Goal: Navigation & Orientation: Find specific page/section

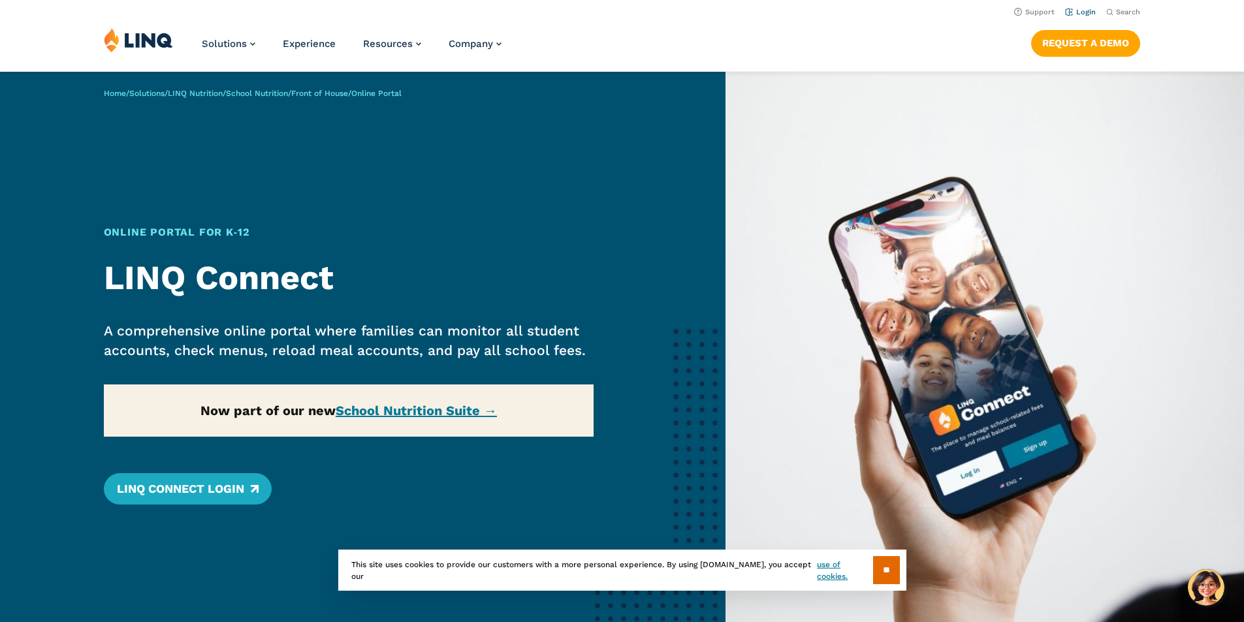
click at [1073, 12] on link "Login" at bounding box center [1080, 12] width 31 height 8
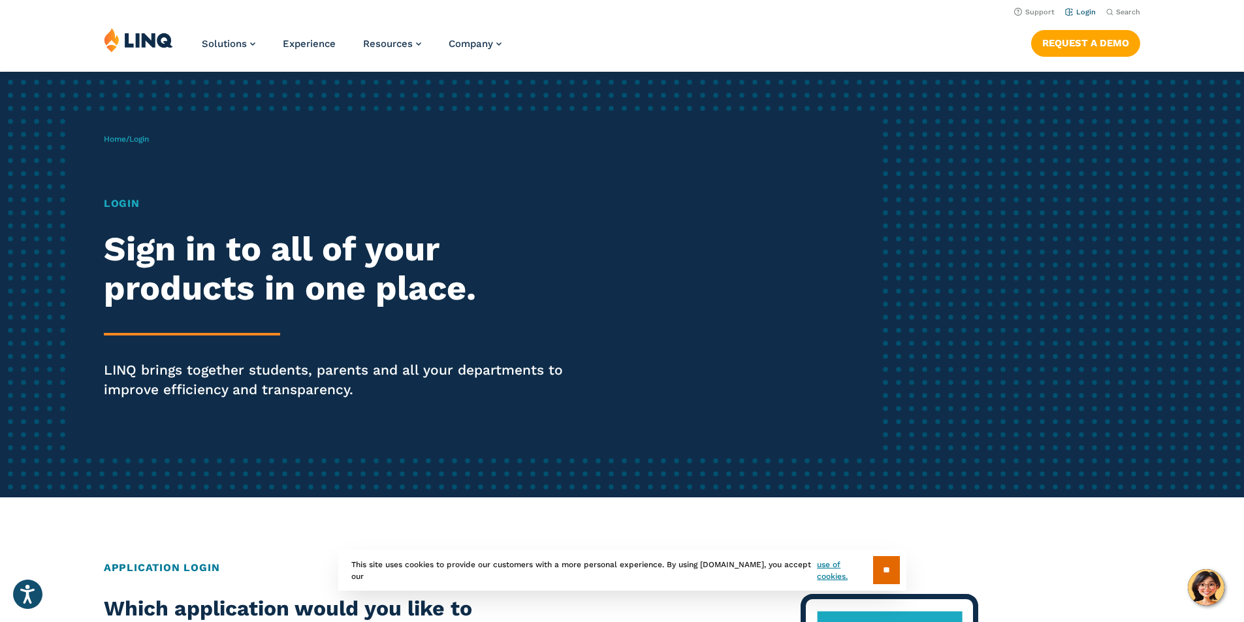
click at [1077, 4] on li "Login" at bounding box center [1080, 11] width 31 height 14
click at [1076, 10] on link "Login" at bounding box center [1080, 12] width 31 height 8
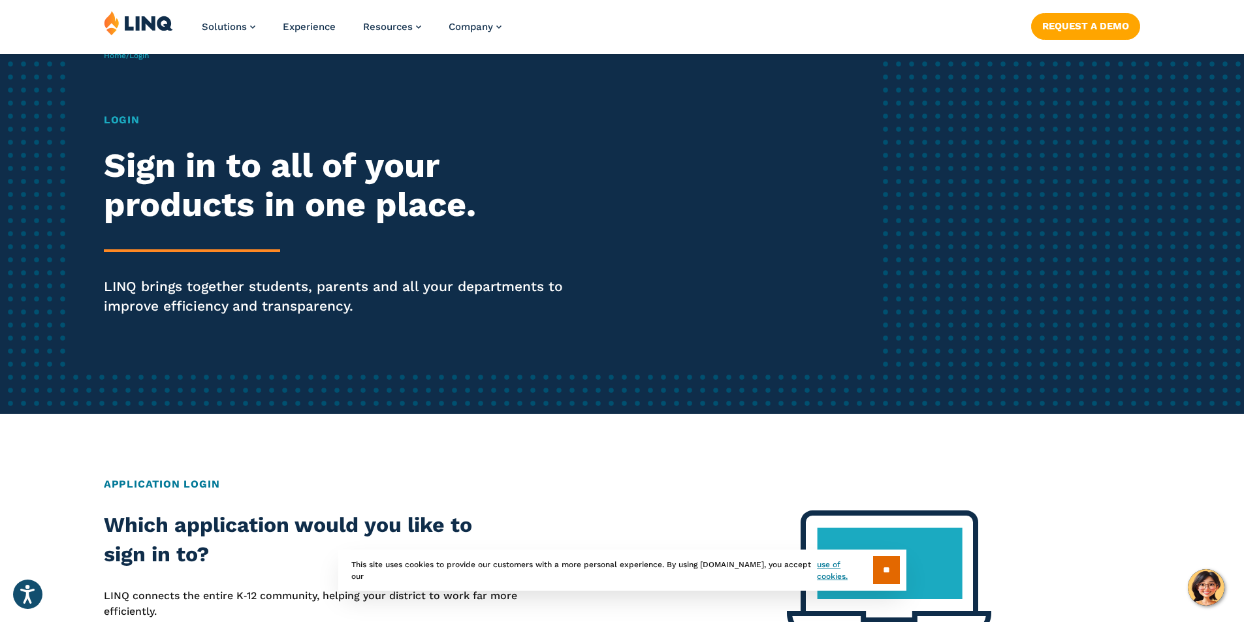
scroll to position [261, 0]
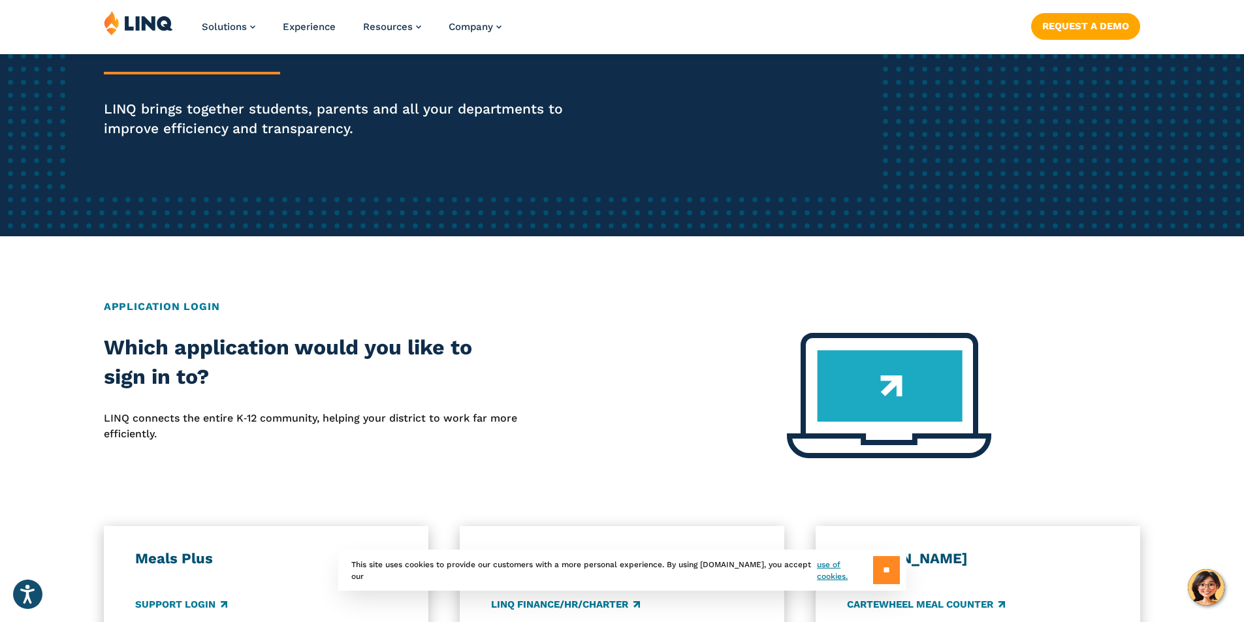
click at [890, 574] on input "**" at bounding box center [886, 570] width 27 height 28
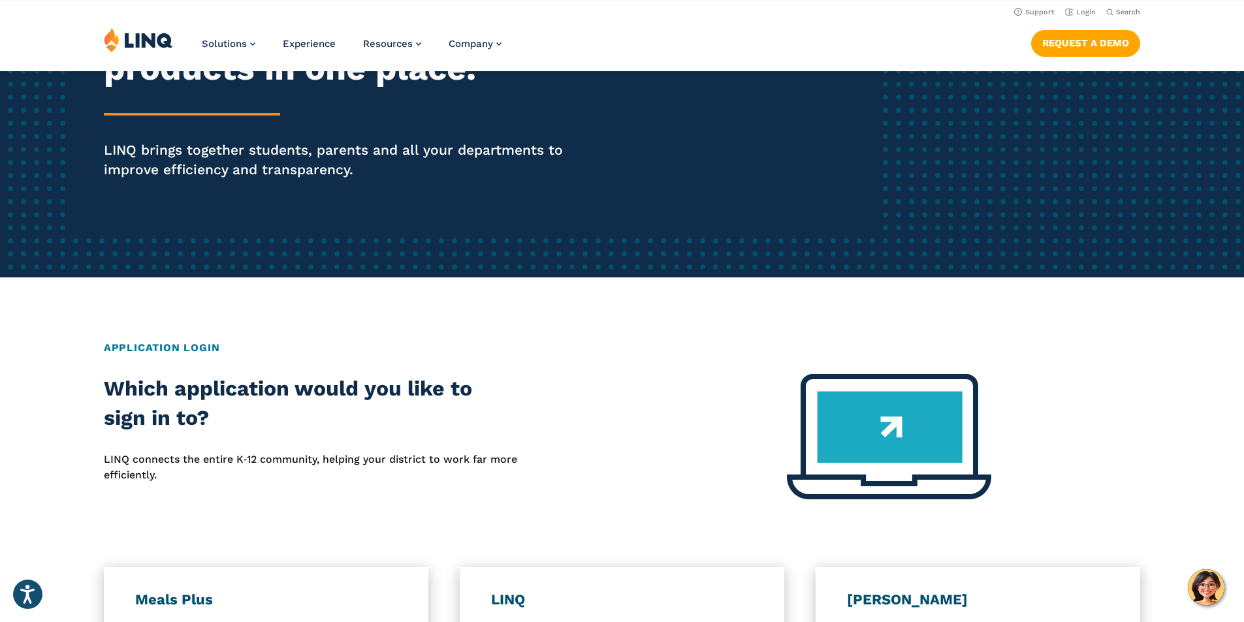
scroll to position [457, 0]
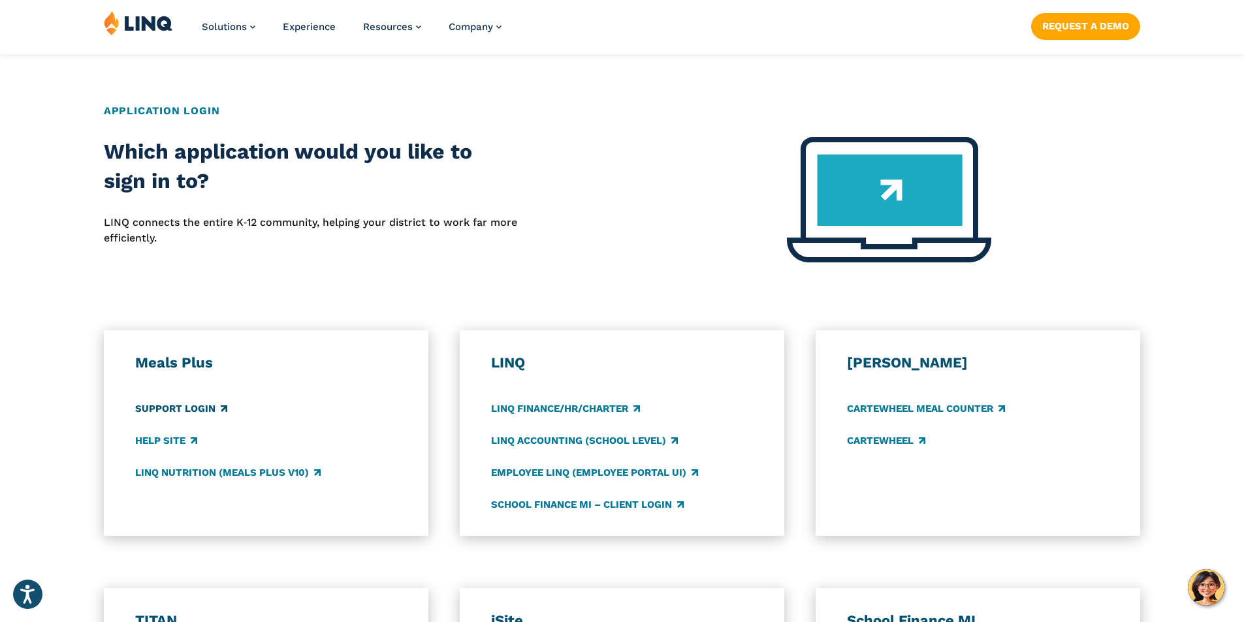
click at [201, 410] on link "Support Login" at bounding box center [181, 409] width 92 height 14
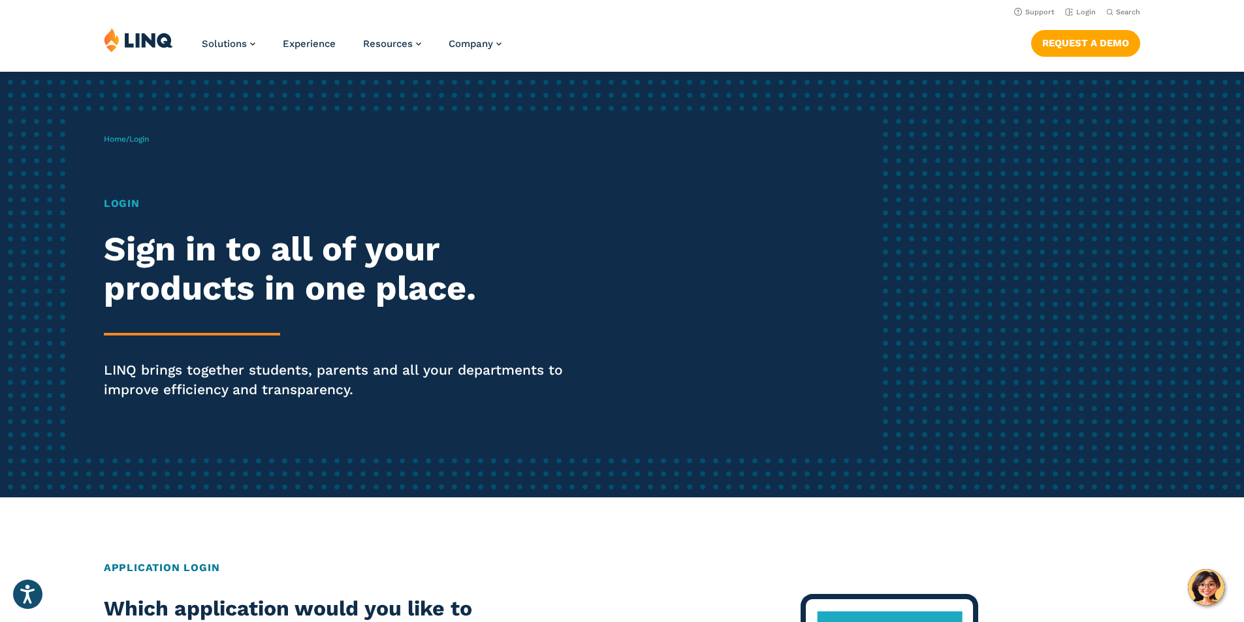
click at [147, 140] on span "Login" at bounding box center [139, 139] width 20 height 9
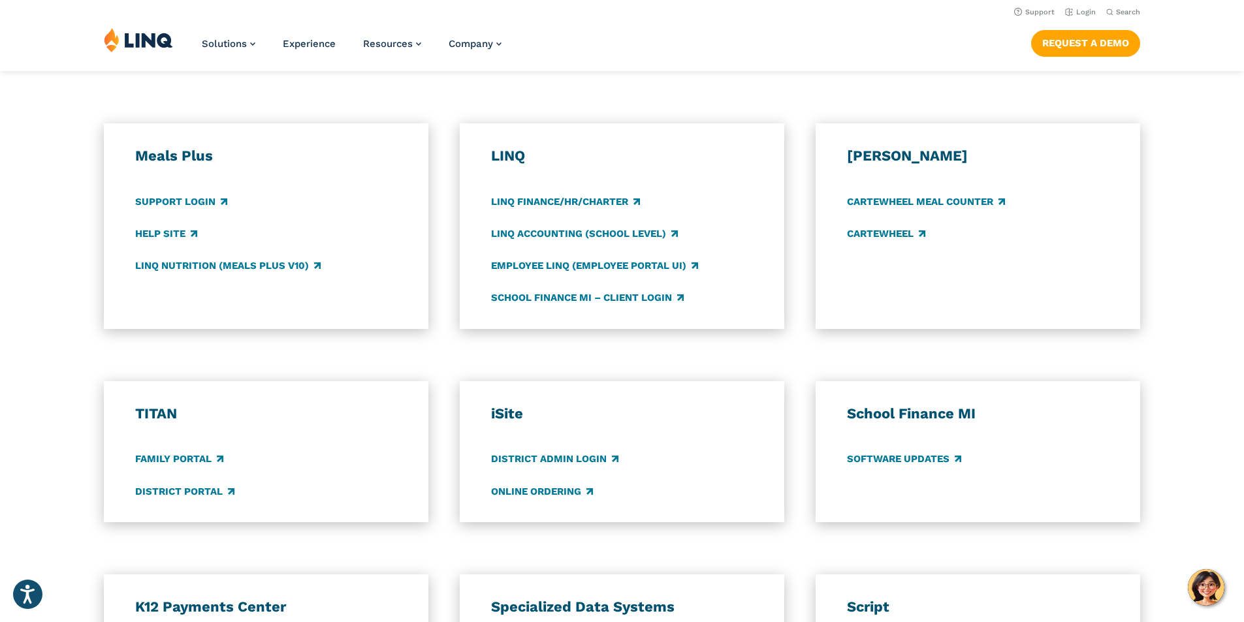
scroll to position [523, 0]
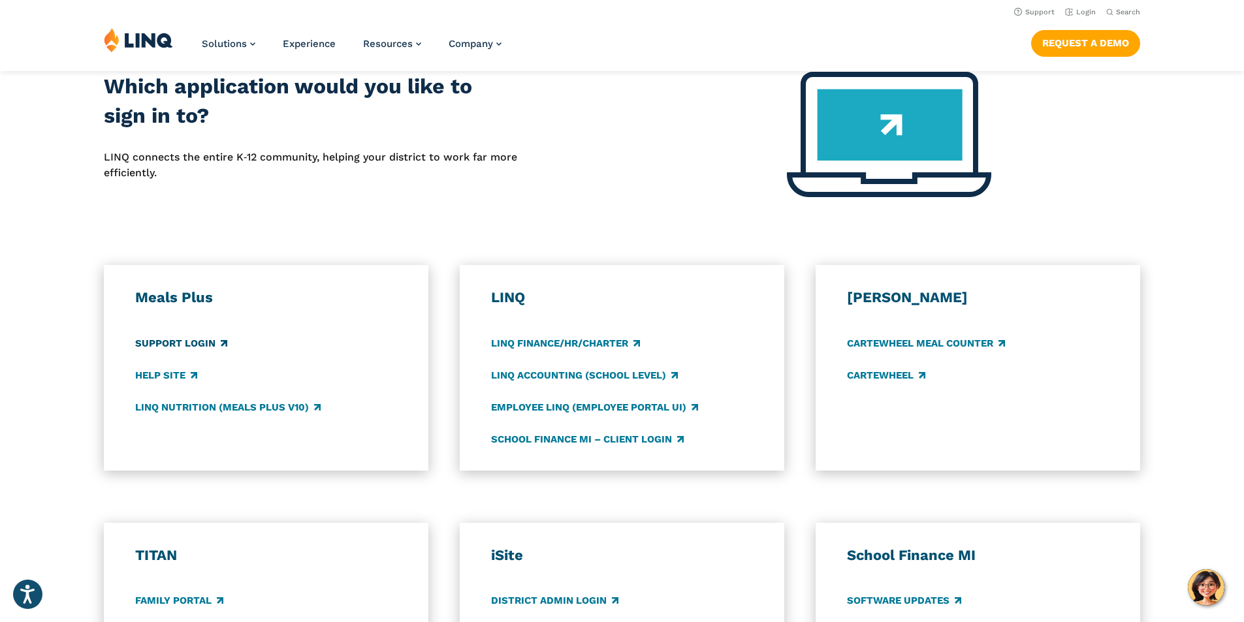
click at [184, 346] on link "Support Login" at bounding box center [181, 343] width 92 height 14
